Goal: Check status: Check status

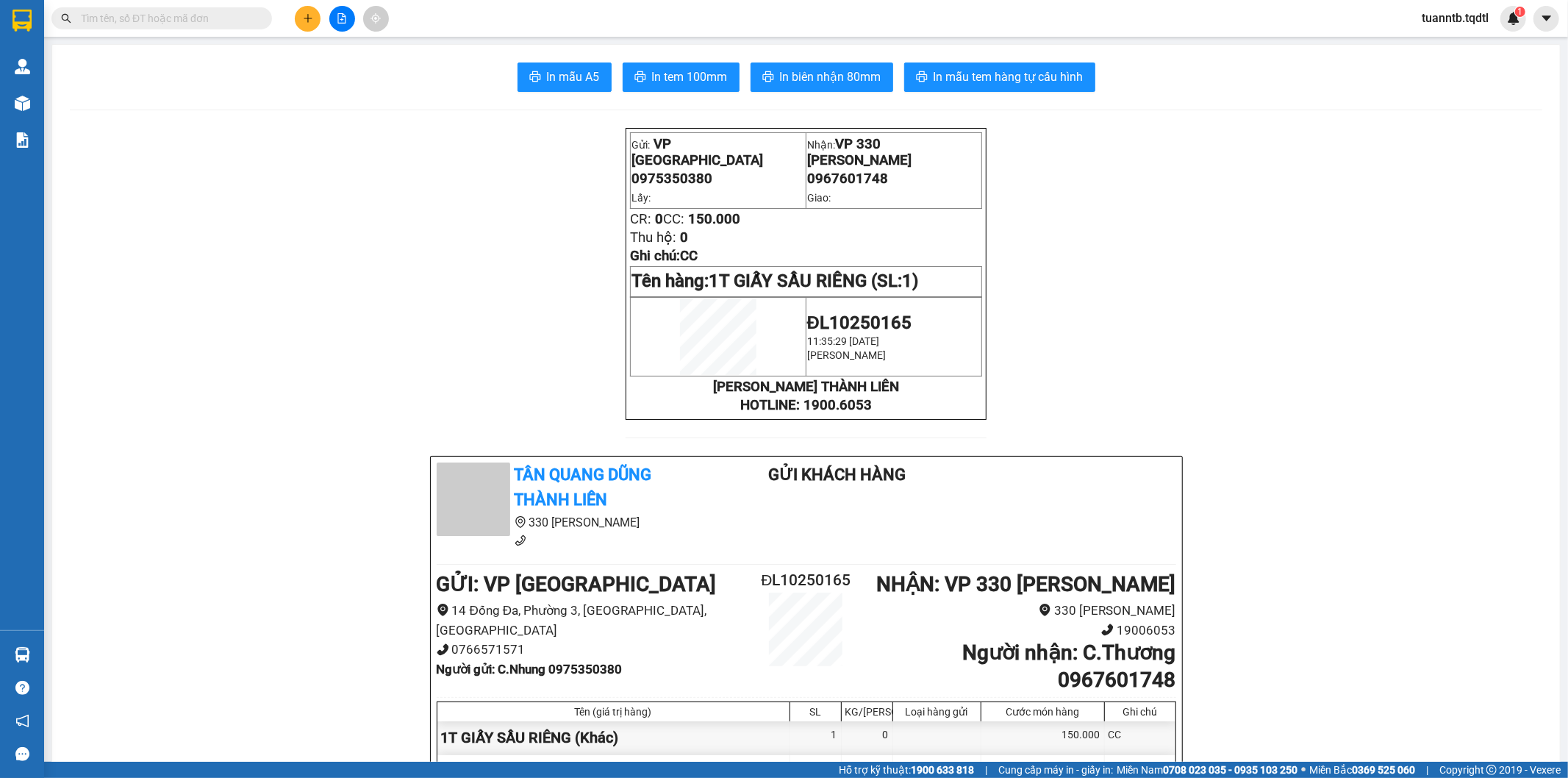
drag, startPoint x: 218, startPoint y: 22, endPoint x: 243, endPoint y: 24, distance: 25.1
click at [219, 20] on input "text" at bounding box center [167, 18] width 174 height 17
click at [334, 17] on button at bounding box center [342, 18] width 26 height 26
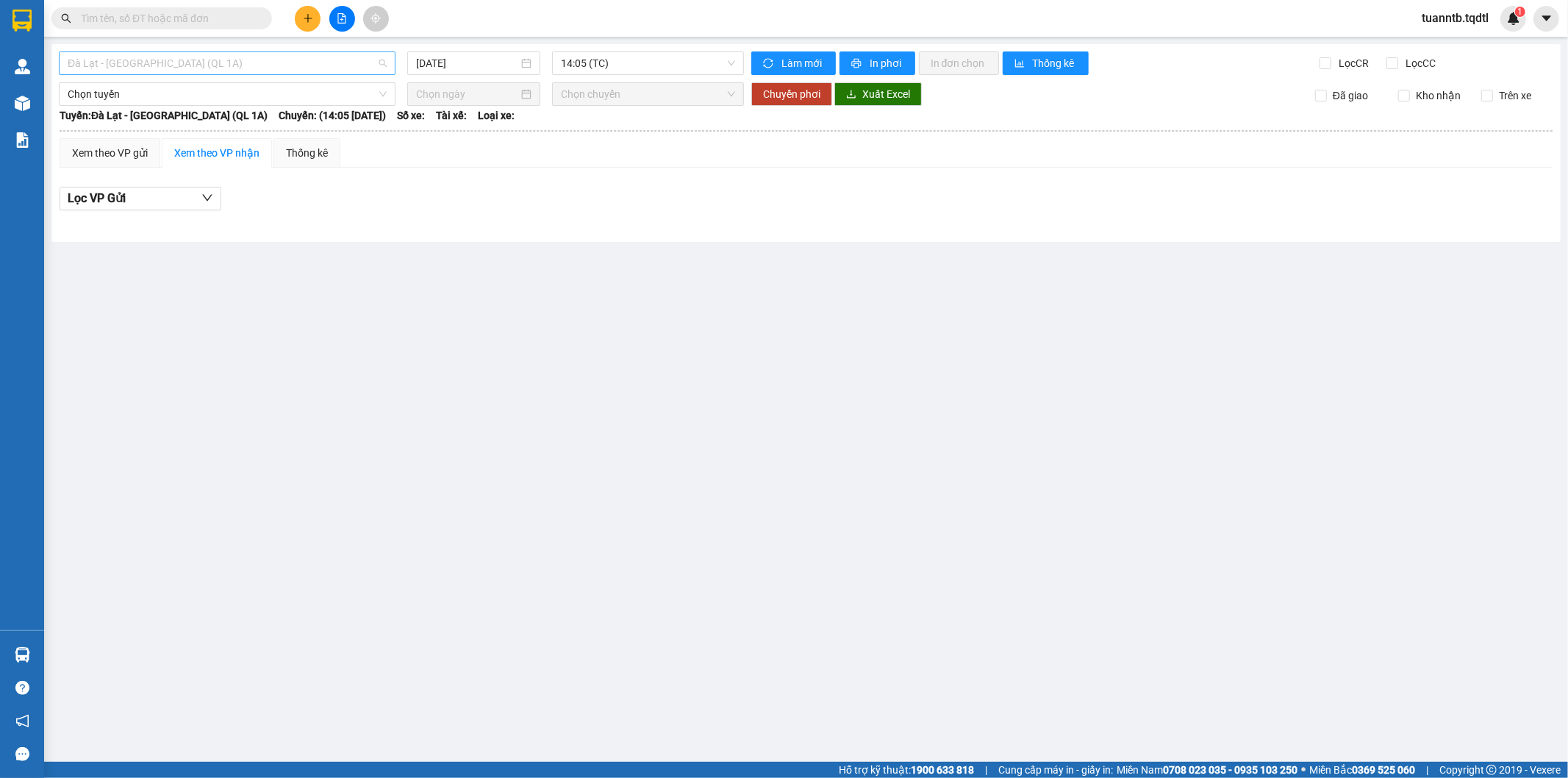
click at [214, 67] on span "Đà Lạt - [GEOGRAPHIC_DATA] (QL 1A)" at bounding box center [227, 63] width 319 height 22
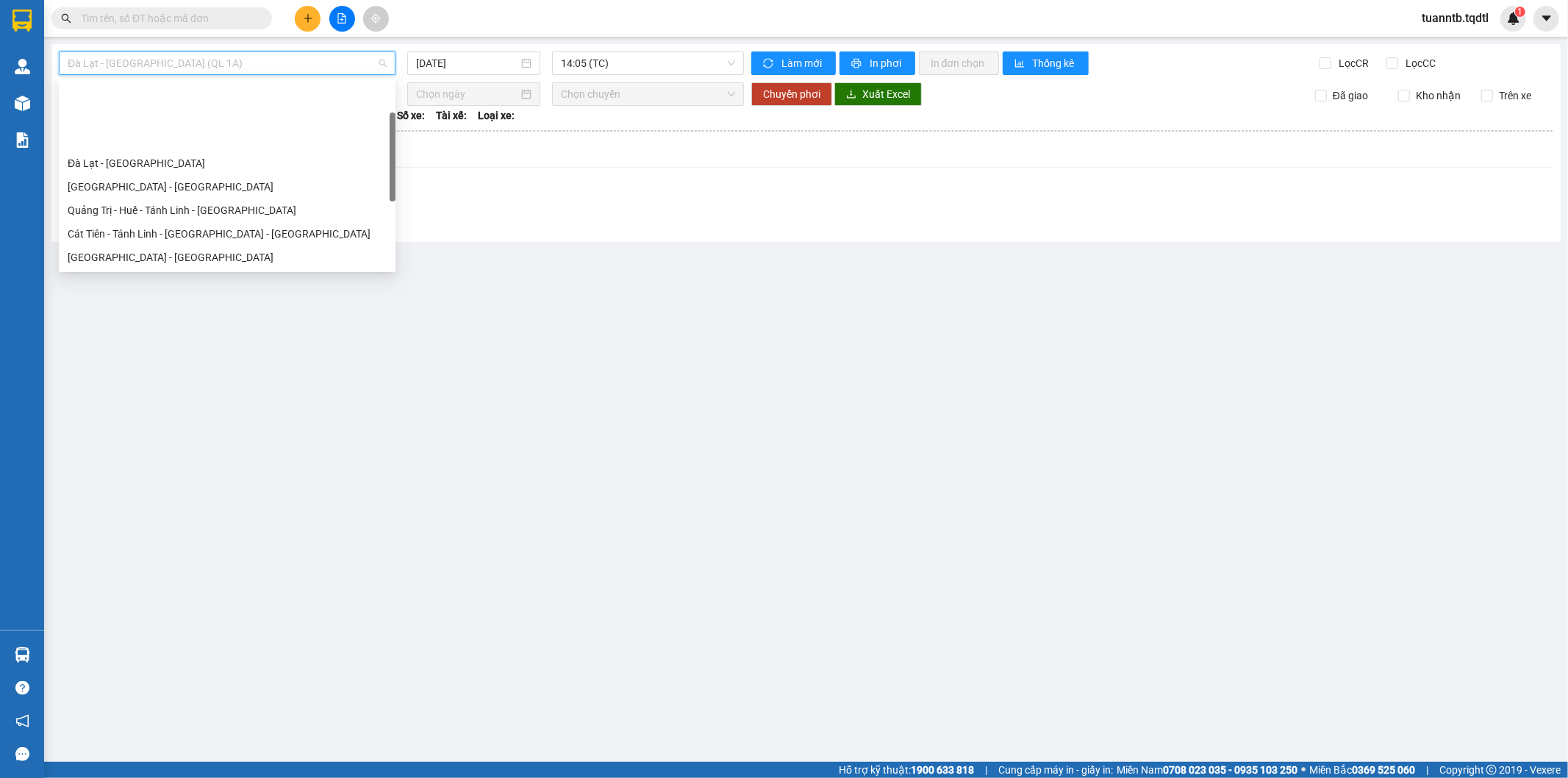
scroll to position [163, 0]
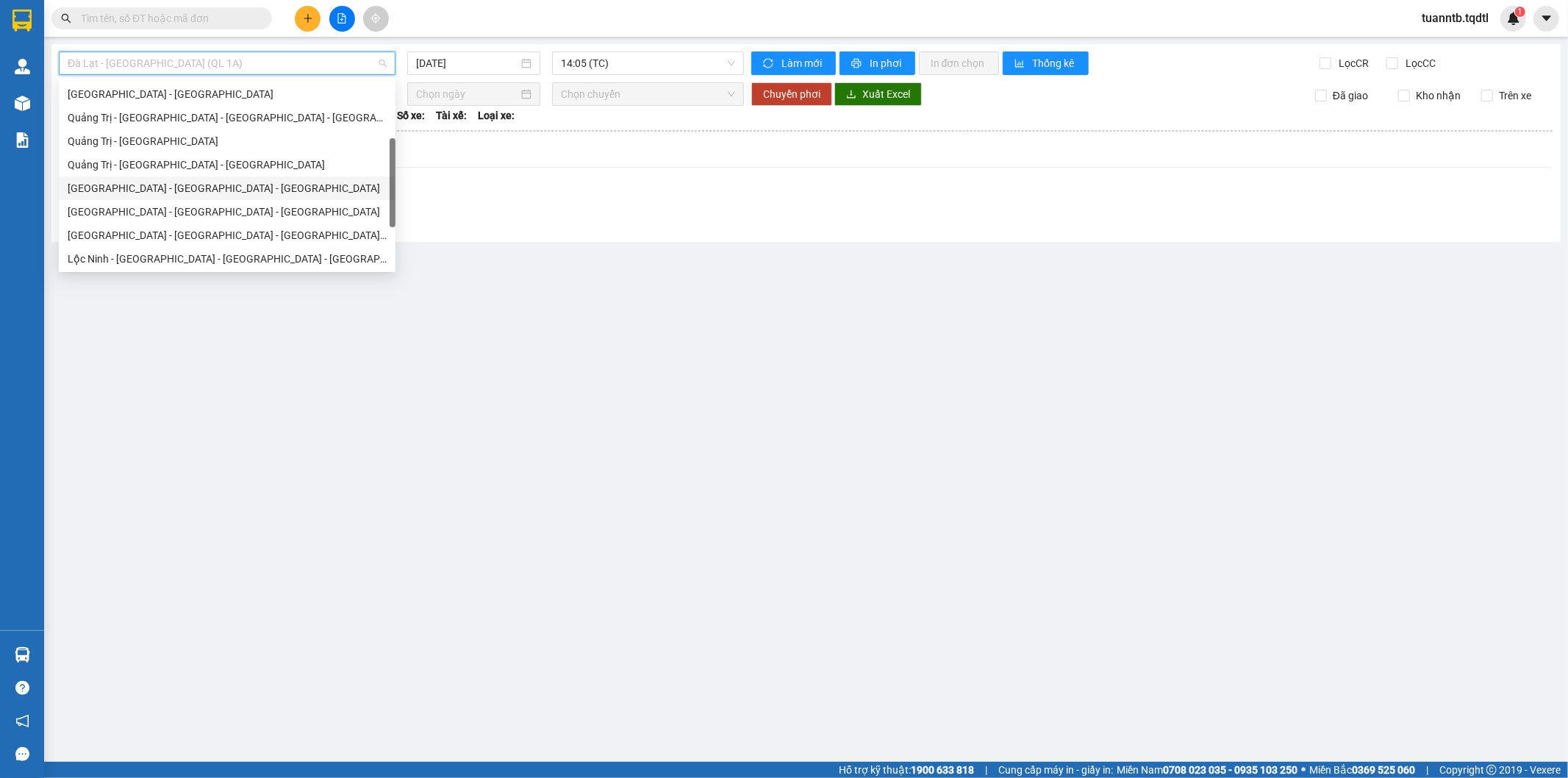
click at [136, 189] on div "[GEOGRAPHIC_DATA] - [GEOGRAPHIC_DATA] - [GEOGRAPHIC_DATA]" at bounding box center [227, 188] width 319 height 17
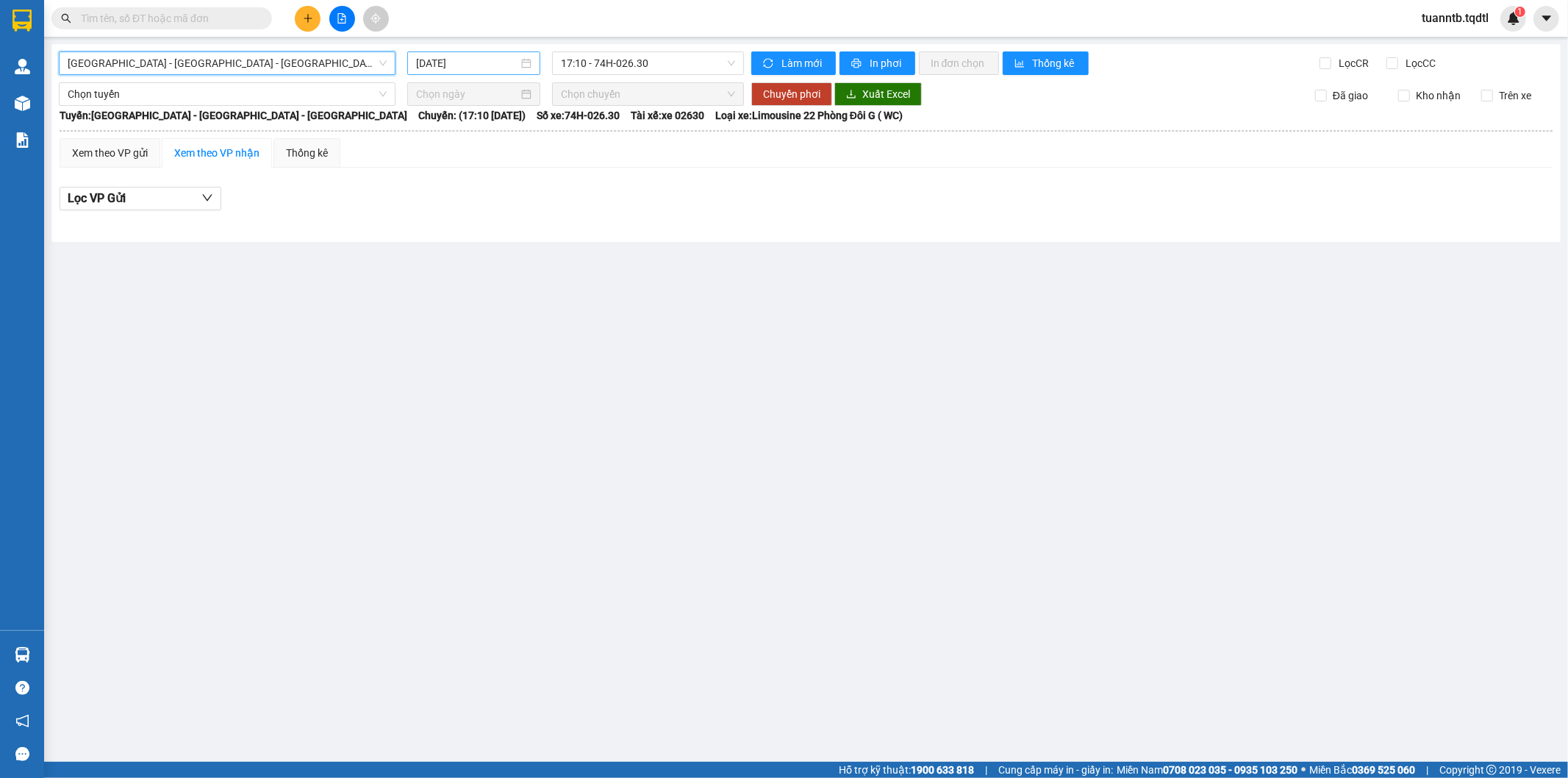
click at [496, 70] on input "[DATE]" at bounding box center [466, 63] width 102 height 17
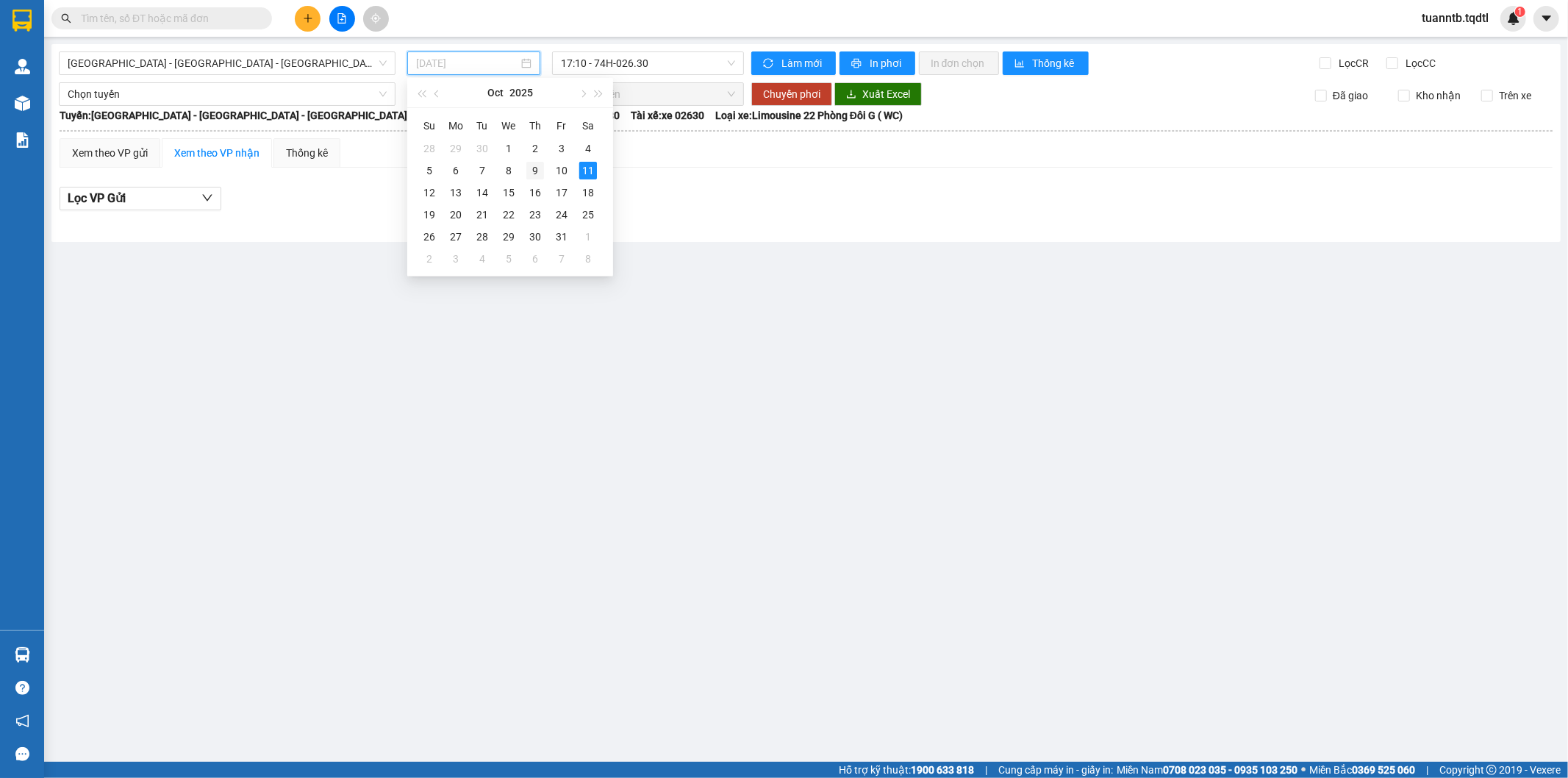
click at [532, 169] on div "9" at bounding box center [534, 170] width 17 height 17
type input "[DATE]"
